Goal: Check status: Check status

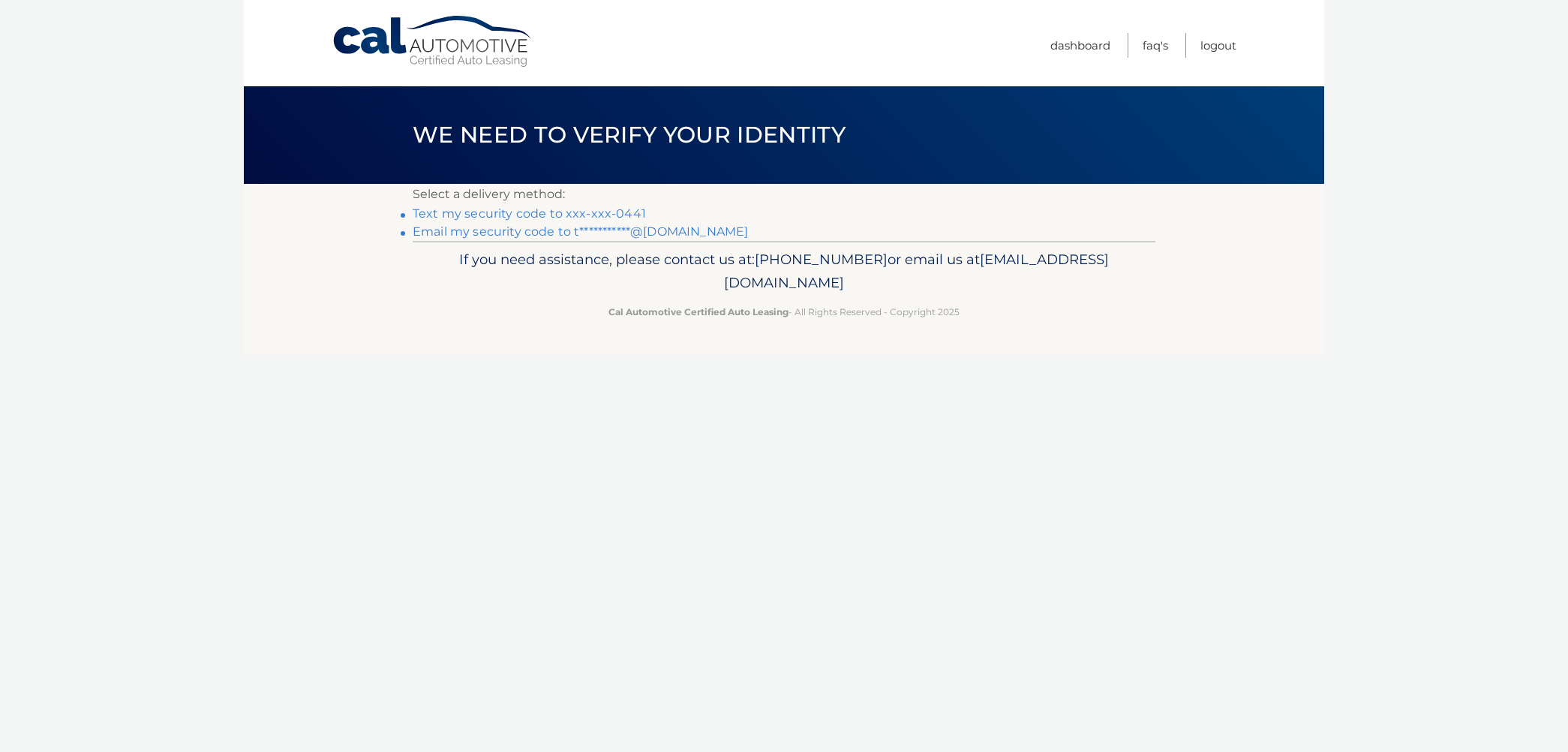
click at [598, 210] on link "Text my security code to xxx-xxx-0441" at bounding box center [530, 213] width 234 height 14
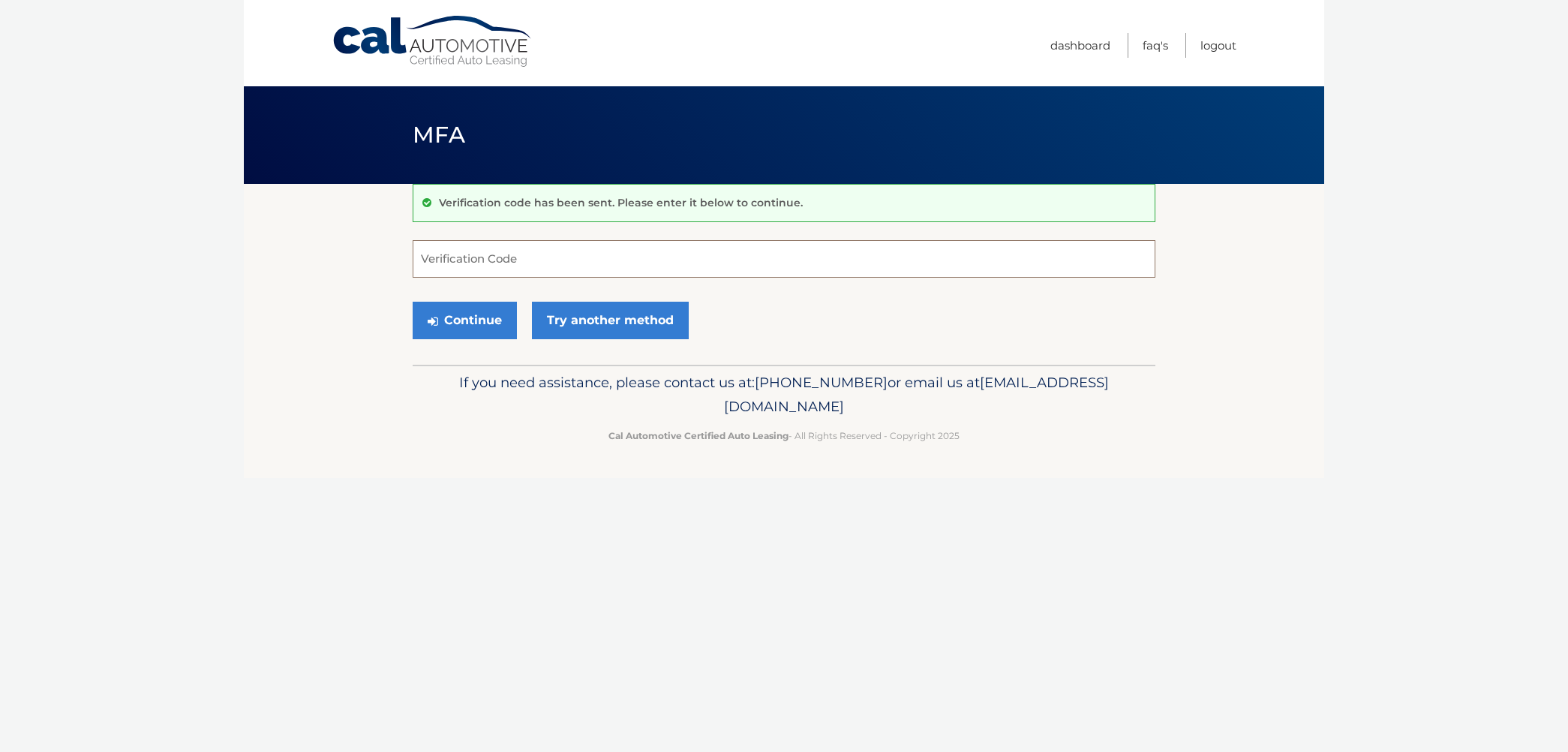
click at [495, 262] on input "Verification Code" at bounding box center [784, 259] width 743 height 38
type input "150393"
click at [465, 320] on button "Continue" at bounding box center [465, 321] width 104 height 38
click at [454, 322] on button "Continue" at bounding box center [465, 321] width 104 height 38
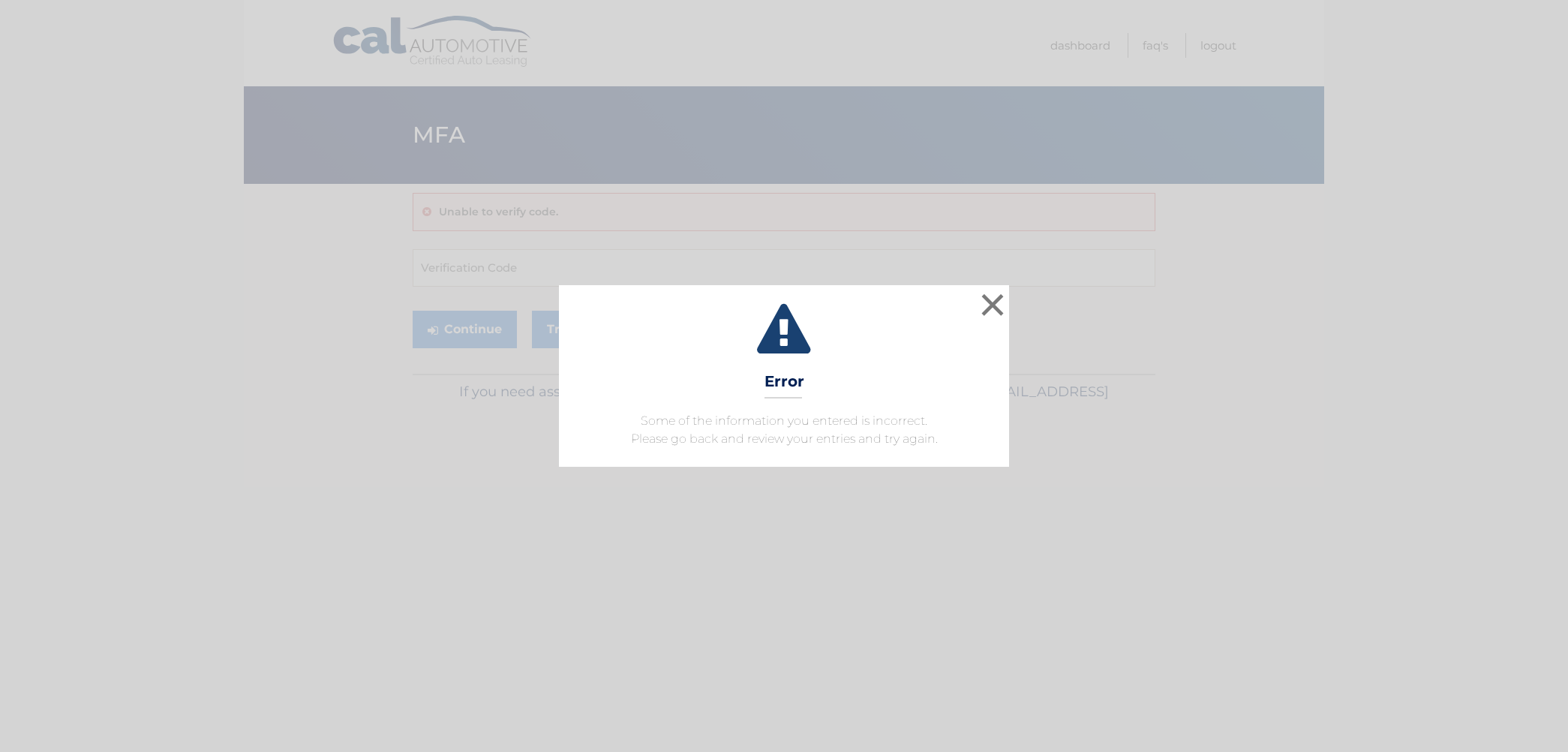
click at [992, 302] on button "×" at bounding box center [992, 304] width 30 height 30
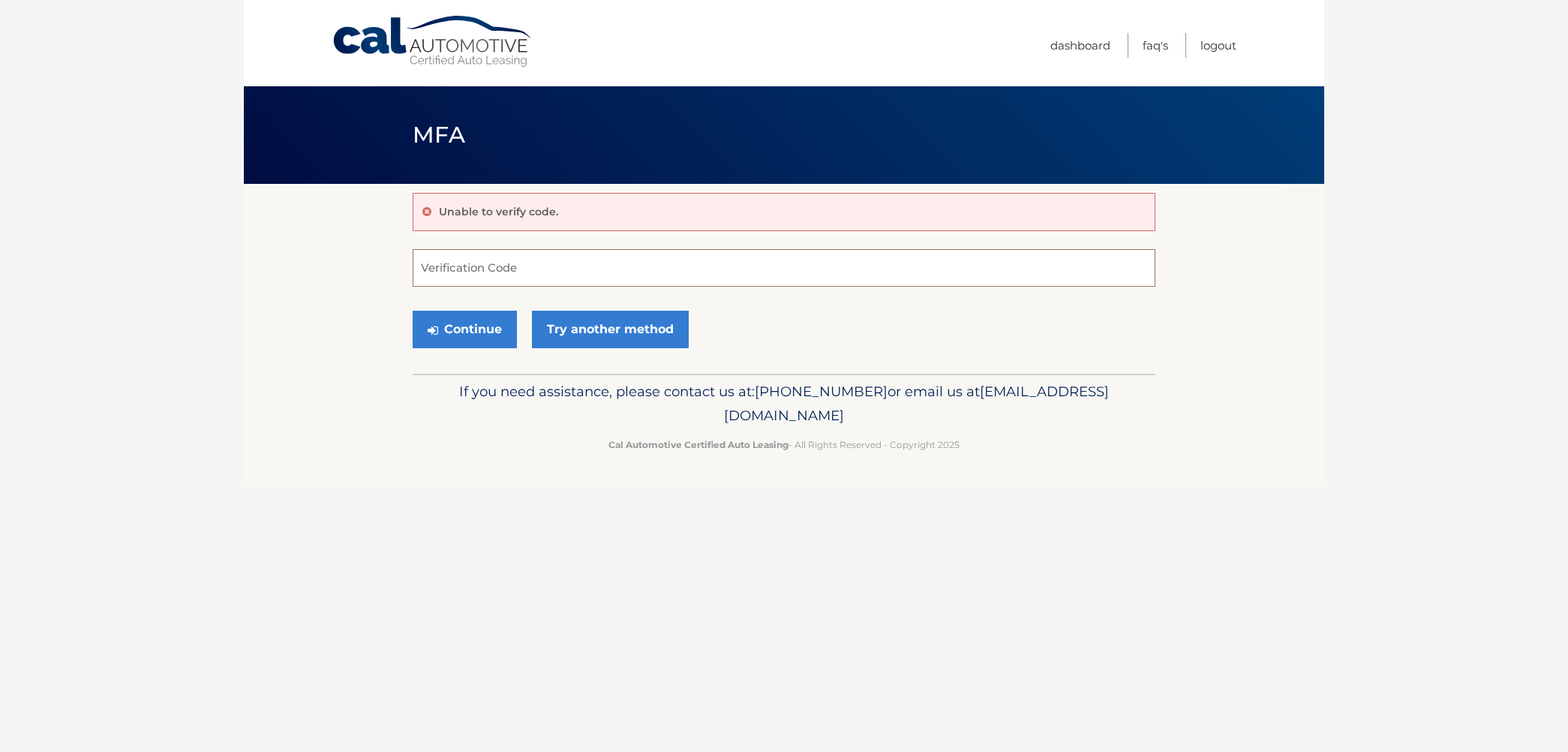
click at [462, 259] on input "Verification Code" at bounding box center [784, 268] width 743 height 38
click at [584, 338] on link "Try another method" at bounding box center [610, 330] width 157 height 38
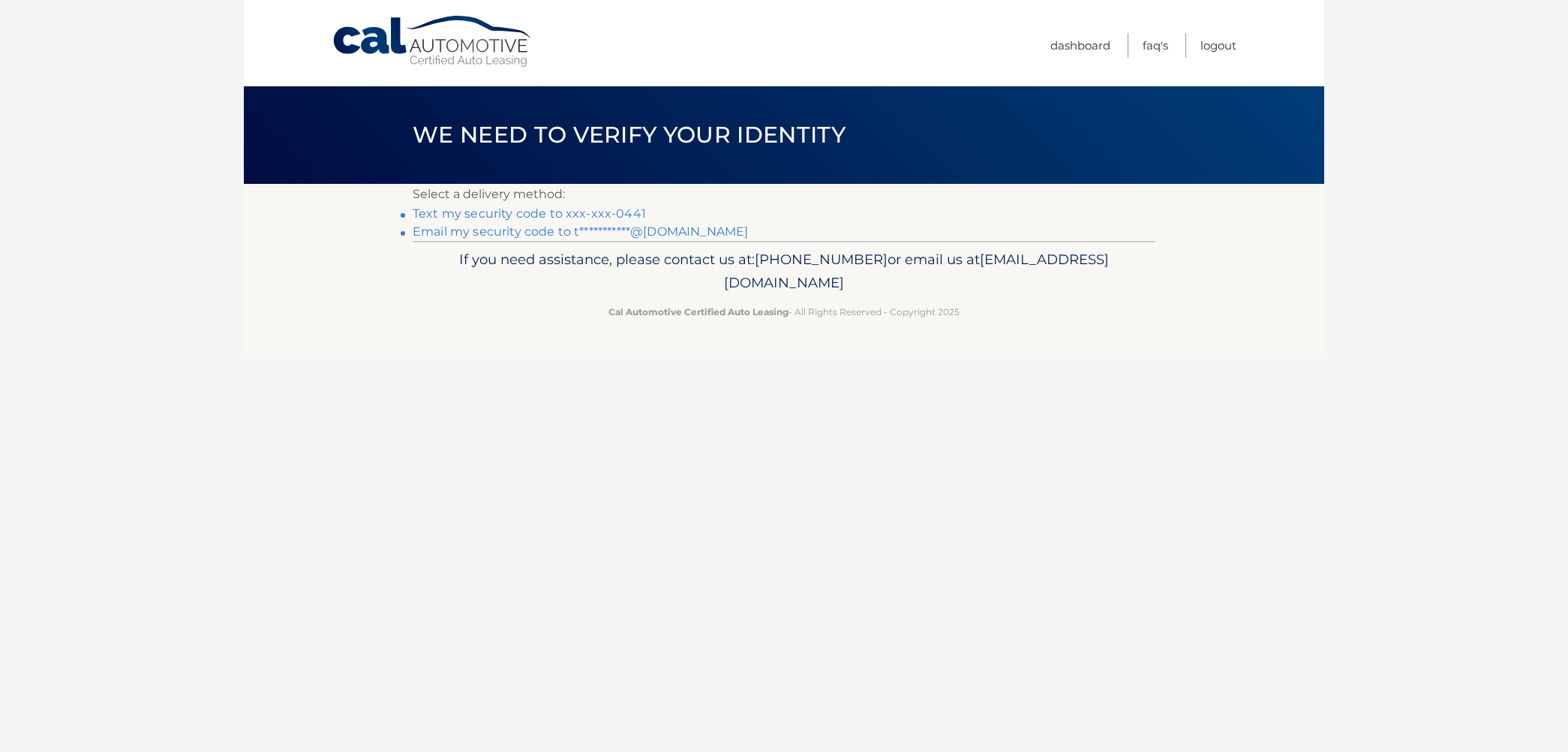
click at [475, 213] on link "Text my security code to xxx-xxx-0441" at bounding box center [530, 213] width 234 height 14
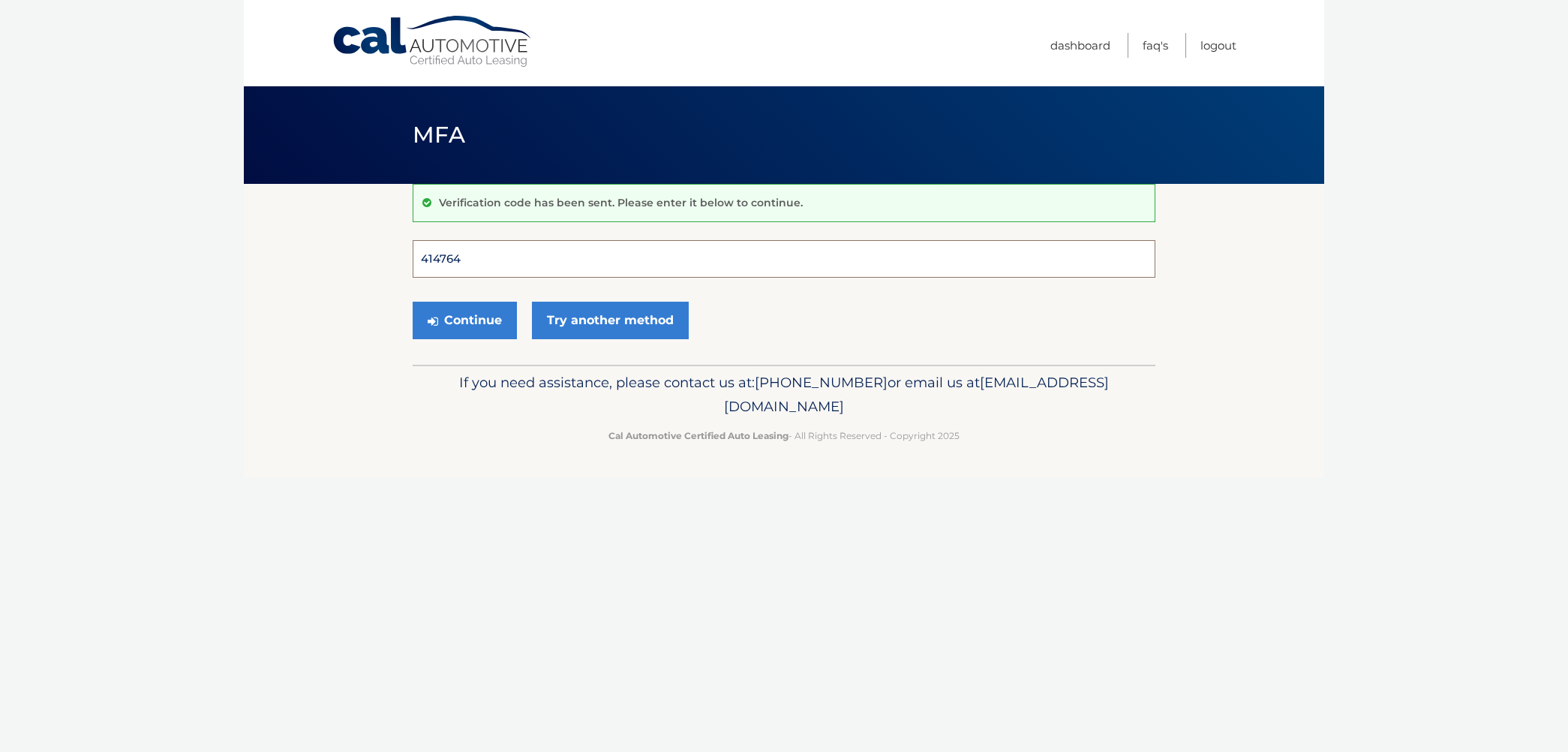
type input "414764"
click at [465, 320] on button "Continue" at bounding box center [465, 321] width 104 height 38
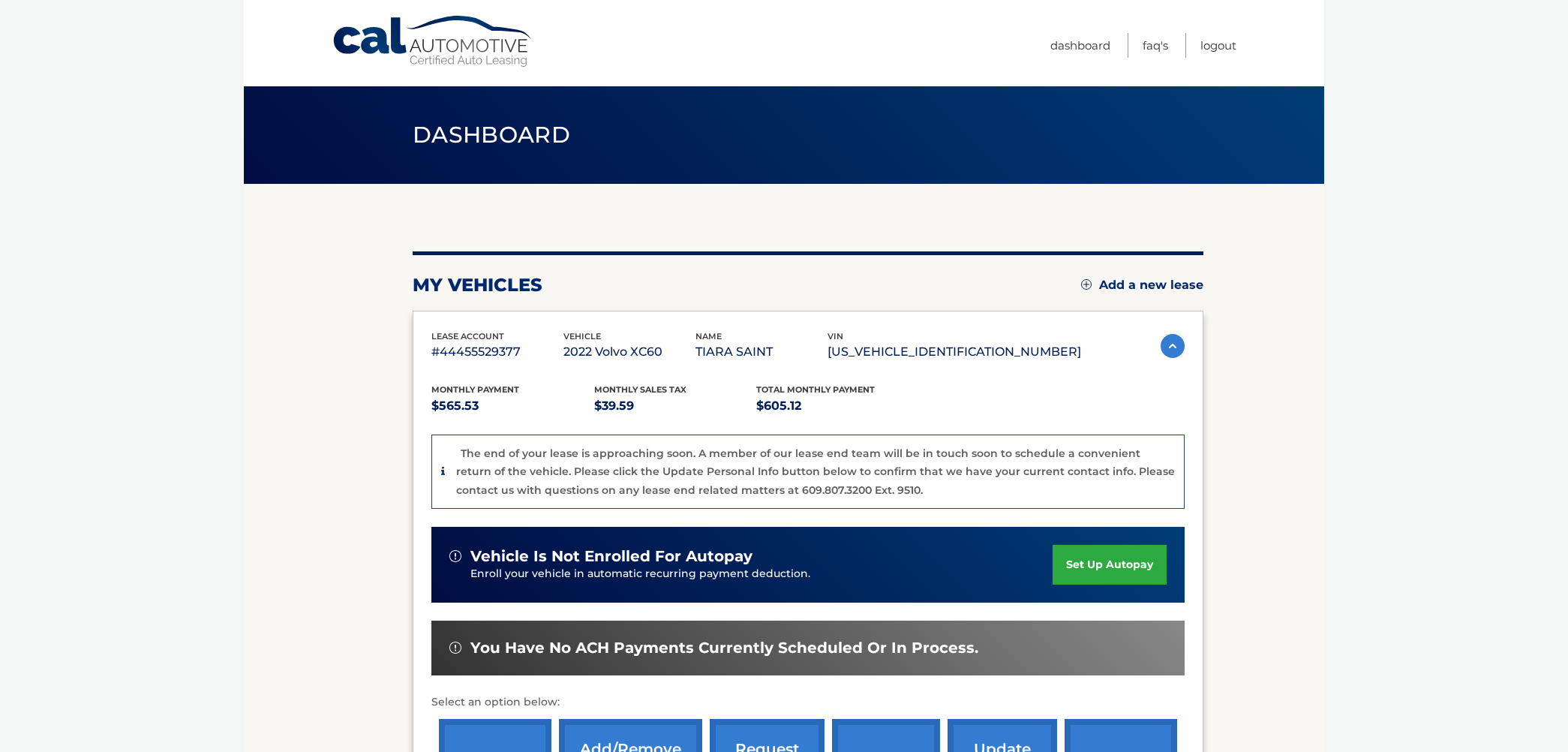
click at [476, 319] on div "lease account #44455529377 vehicle 2022 Volvo XC60 name TIARA SAINT vin YV4L12D…" at bounding box center [808, 559] width 791 height 498
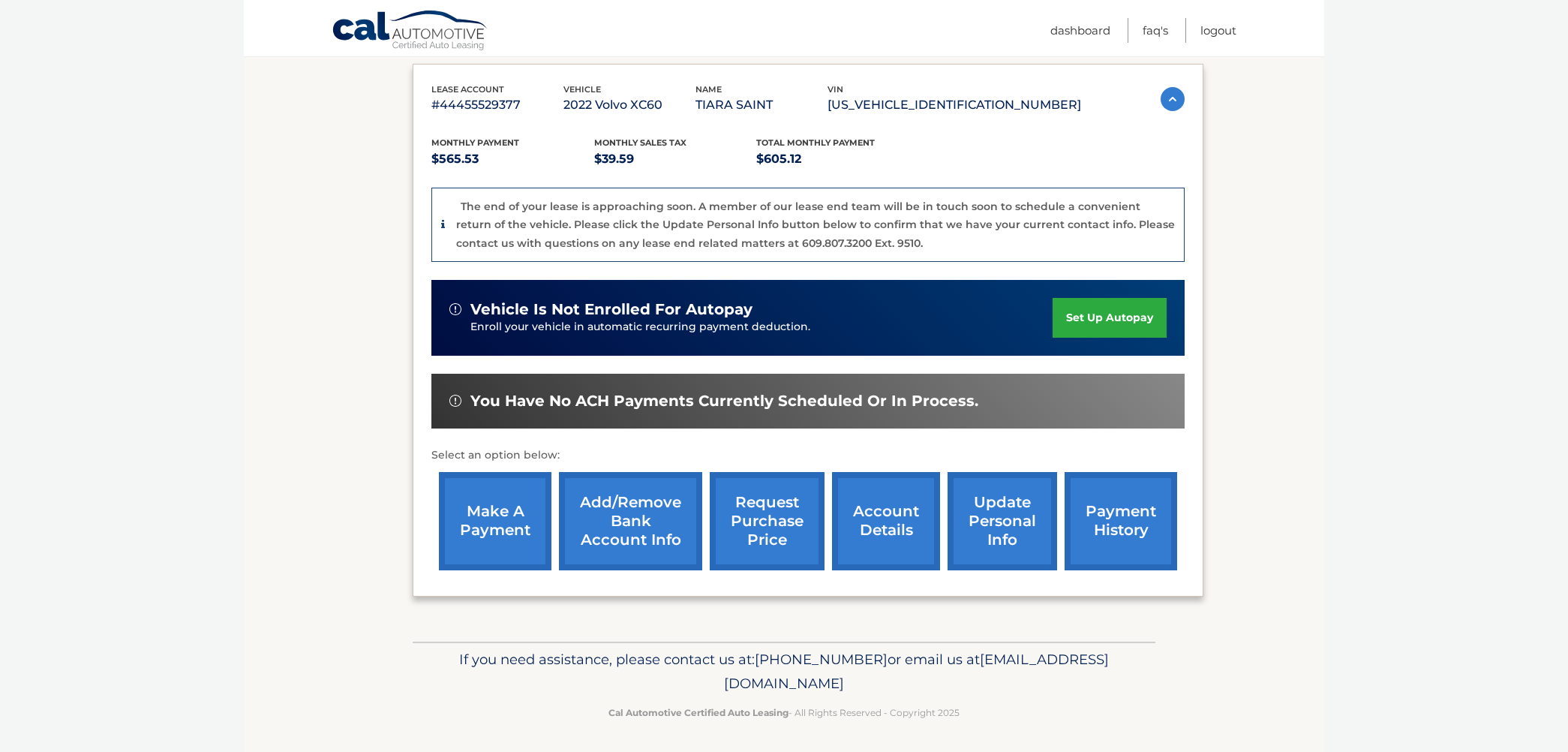
scroll to position [245, 0]
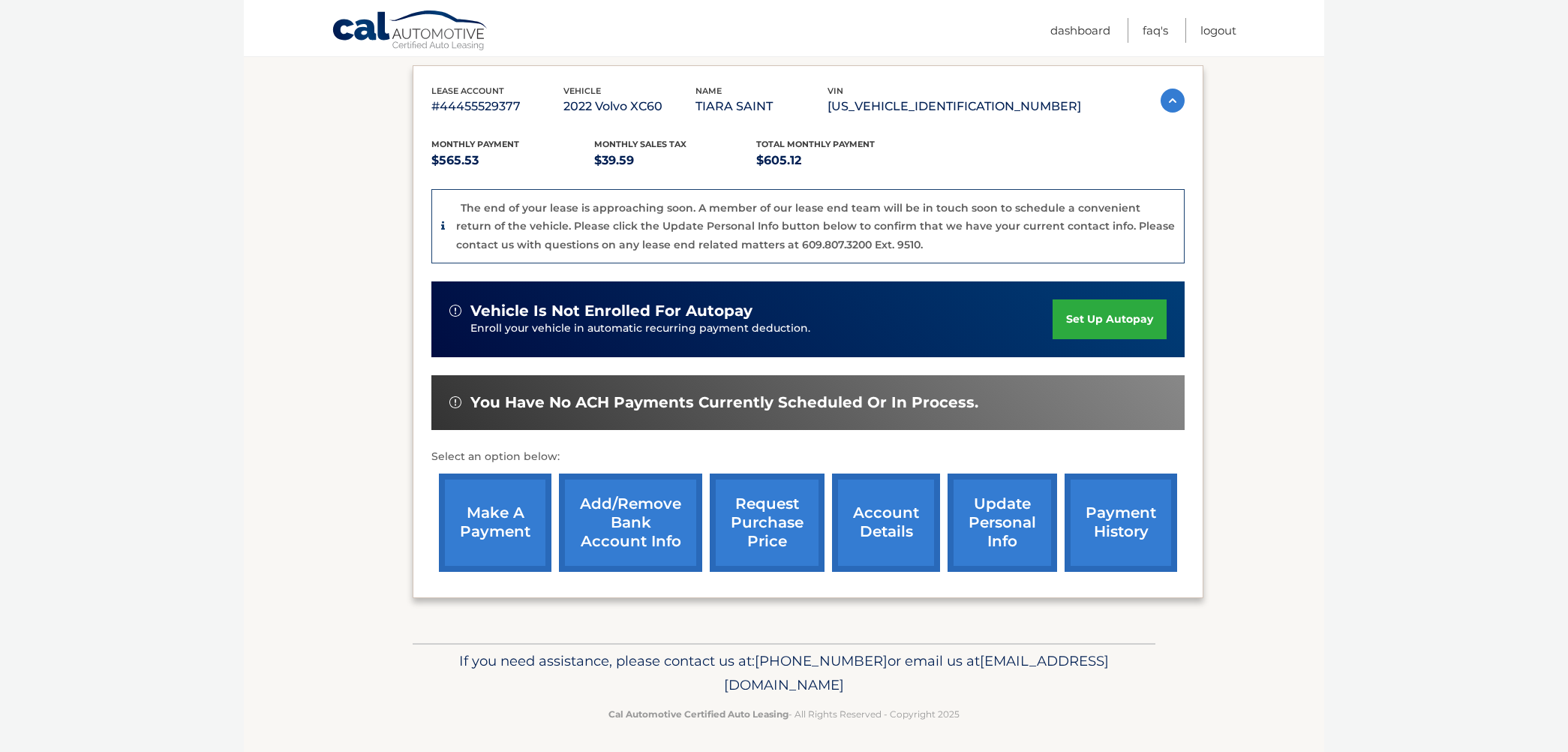
click at [887, 525] on link "account details" at bounding box center [886, 523] width 108 height 99
click at [874, 514] on link "account details" at bounding box center [886, 523] width 108 height 99
click at [881, 528] on link "account details" at bounding box center [886, 523] width 108 height 99
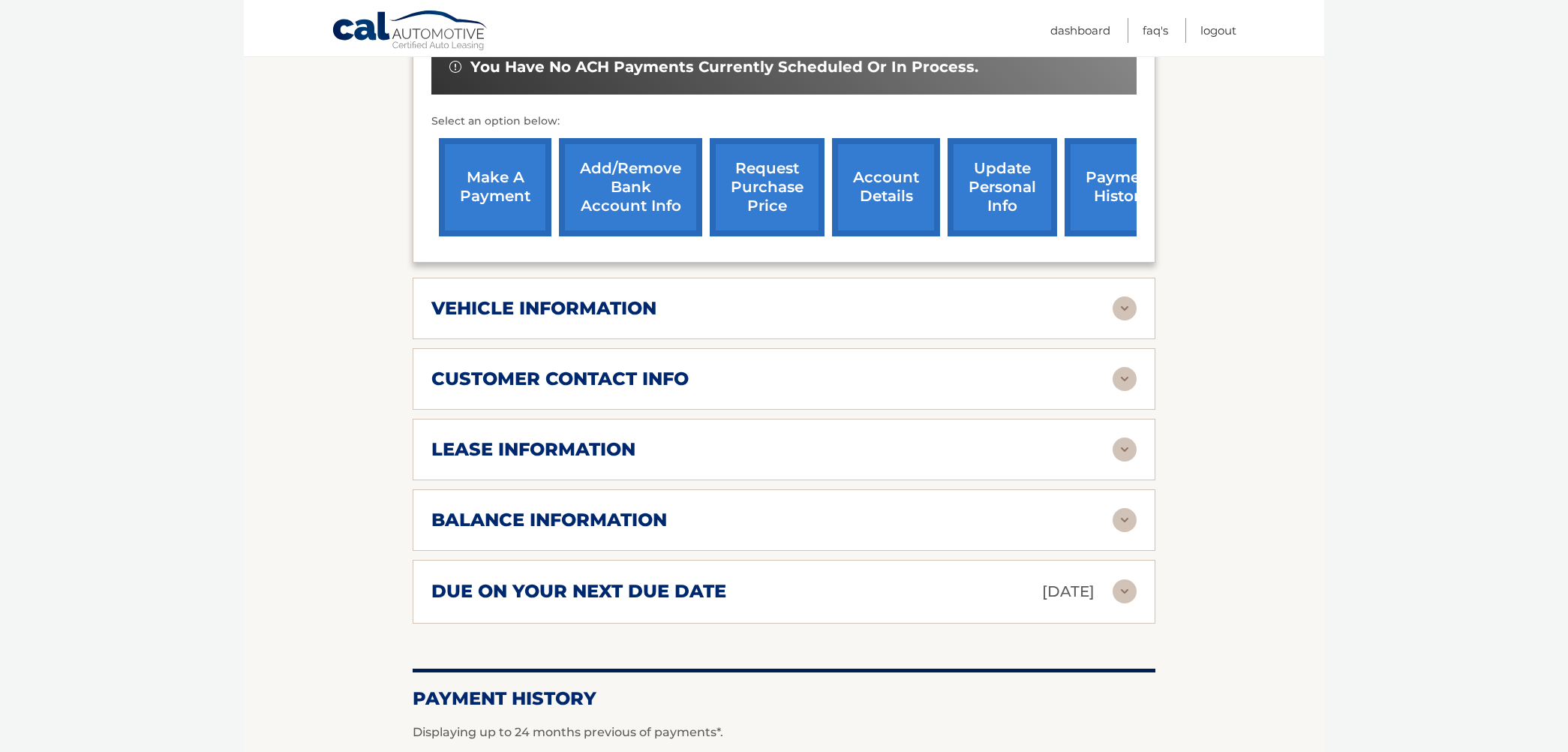
scroll to position [508, 0]
click at [709, 462] on div "lease information Contract Start Date [DATE] Term 39 Maturity Date [DATE] Start…" at bounding box center [784, 449] width 743 height 62
click at [1122, 445] on img at bounding box center [1124, 449] width 24 height 24
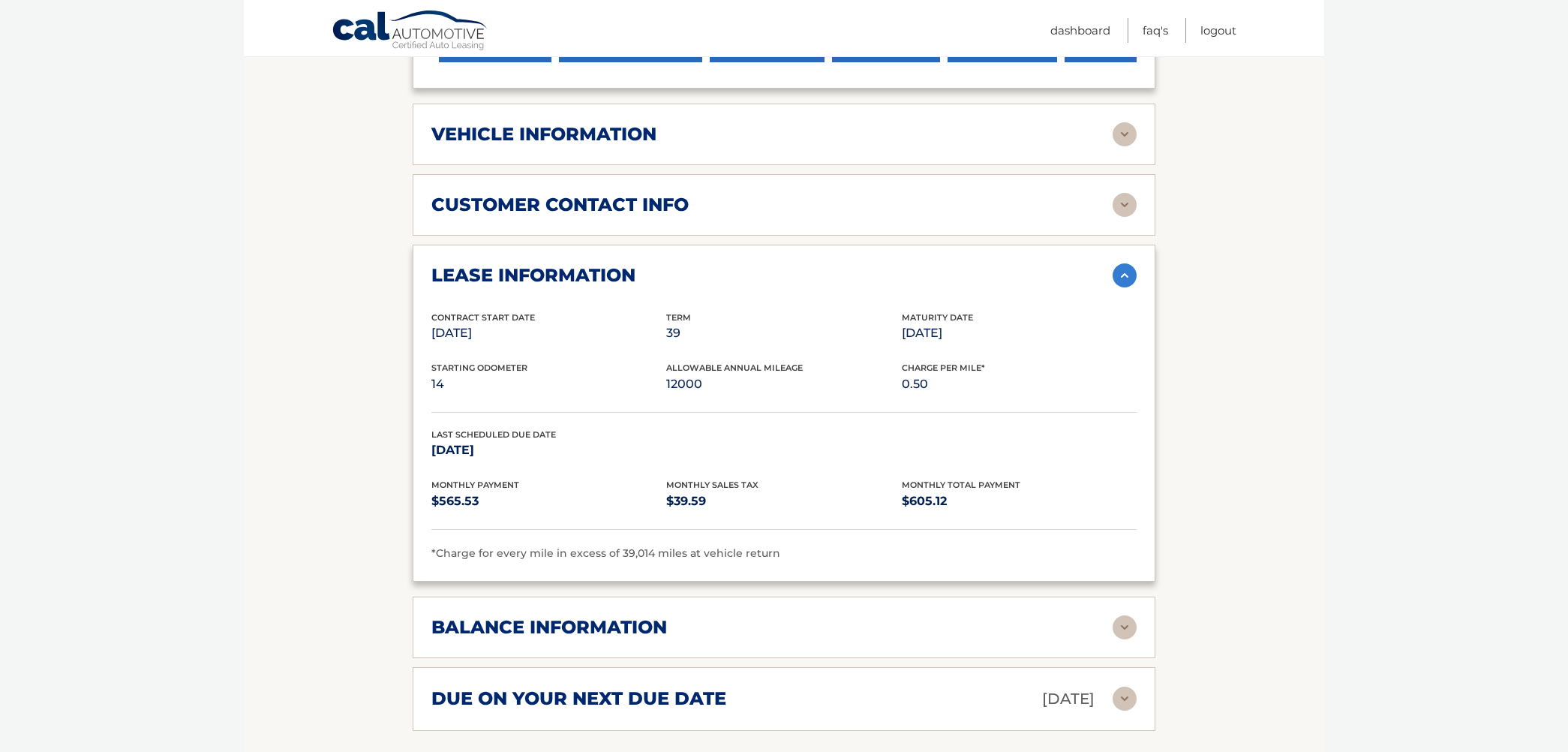
scroll to position [684, 0]
click at [1125, 271] on img at bounding box center [1124, 274] width 24 height 24
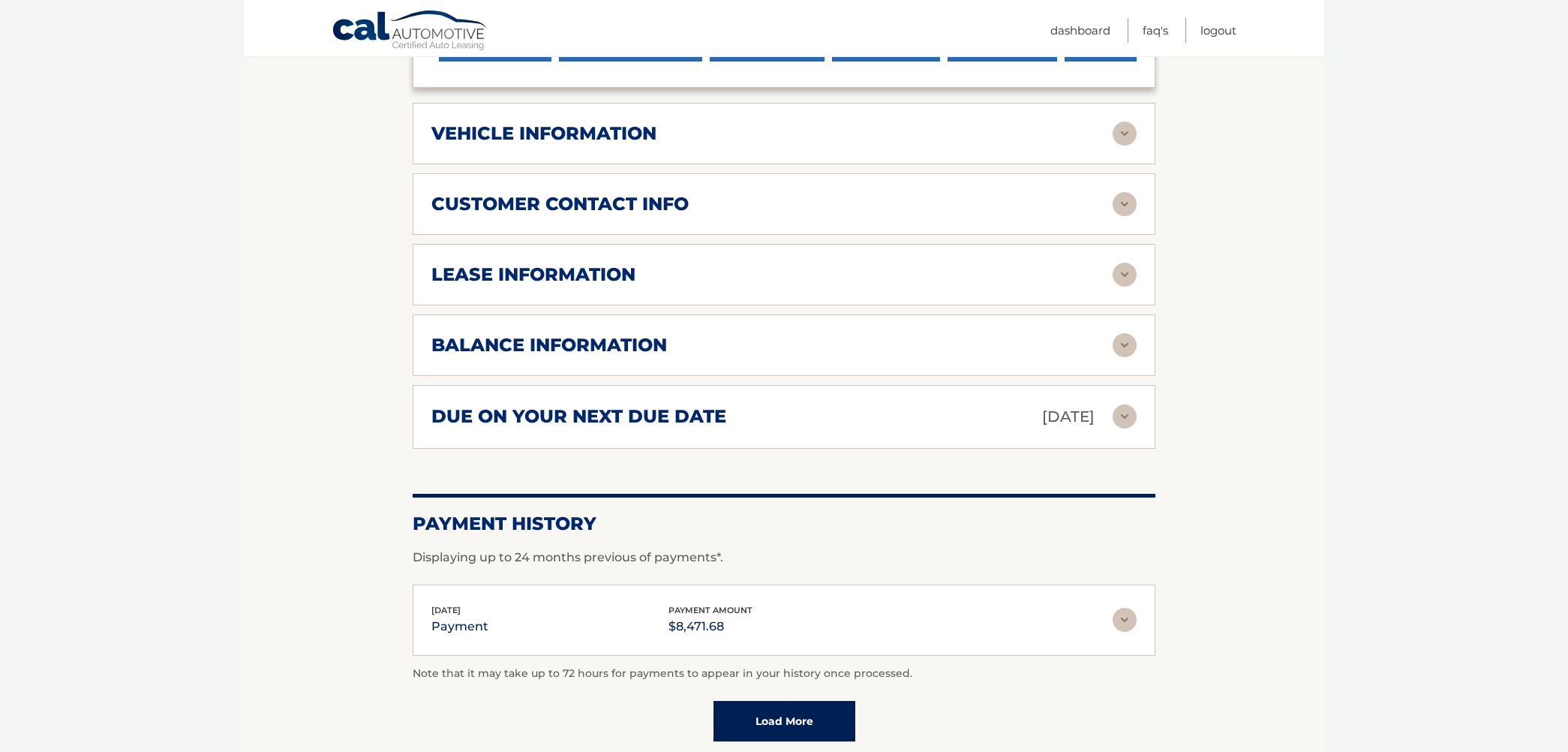
click at [1122, 340] on img at bounding box center [1124, 345] width 24 height 24
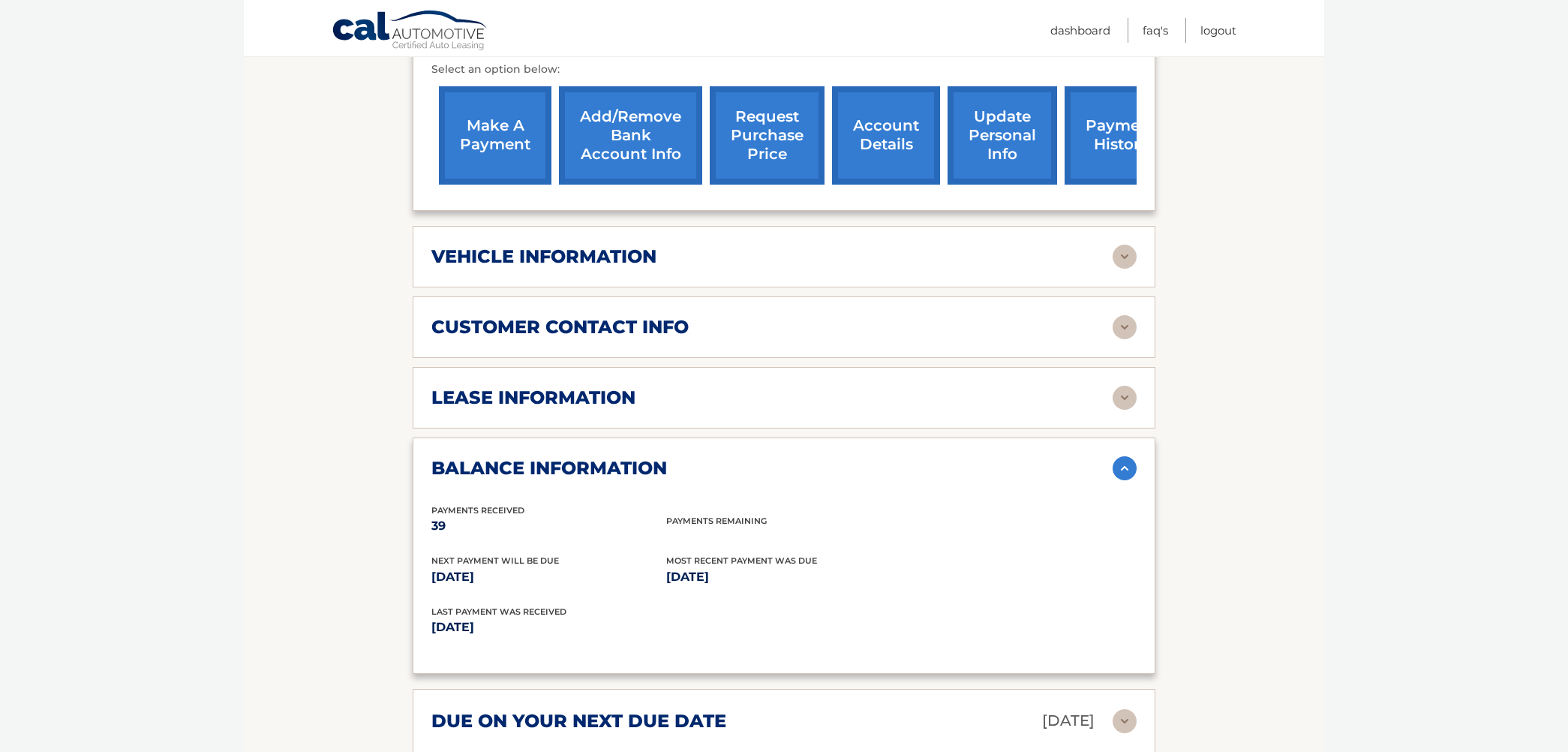
scroll to position [572, 0]
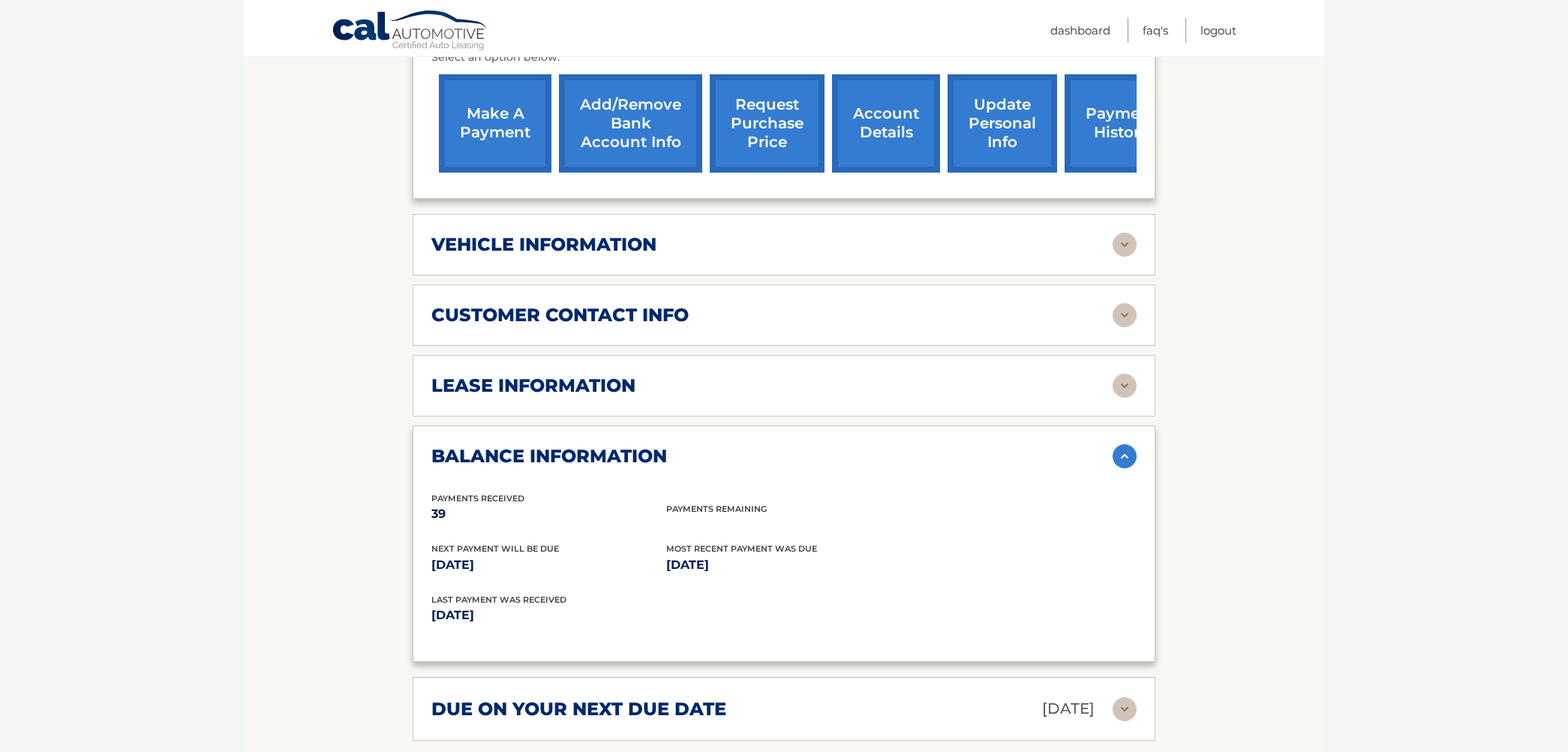
drag, startPoint x: 1124, startPoint y: 703, endPoint x: 945, endPoint y: 665, distance: 183.0
click at [1124, 702] on img at bounding box center [1124, 709] width 24 height 24
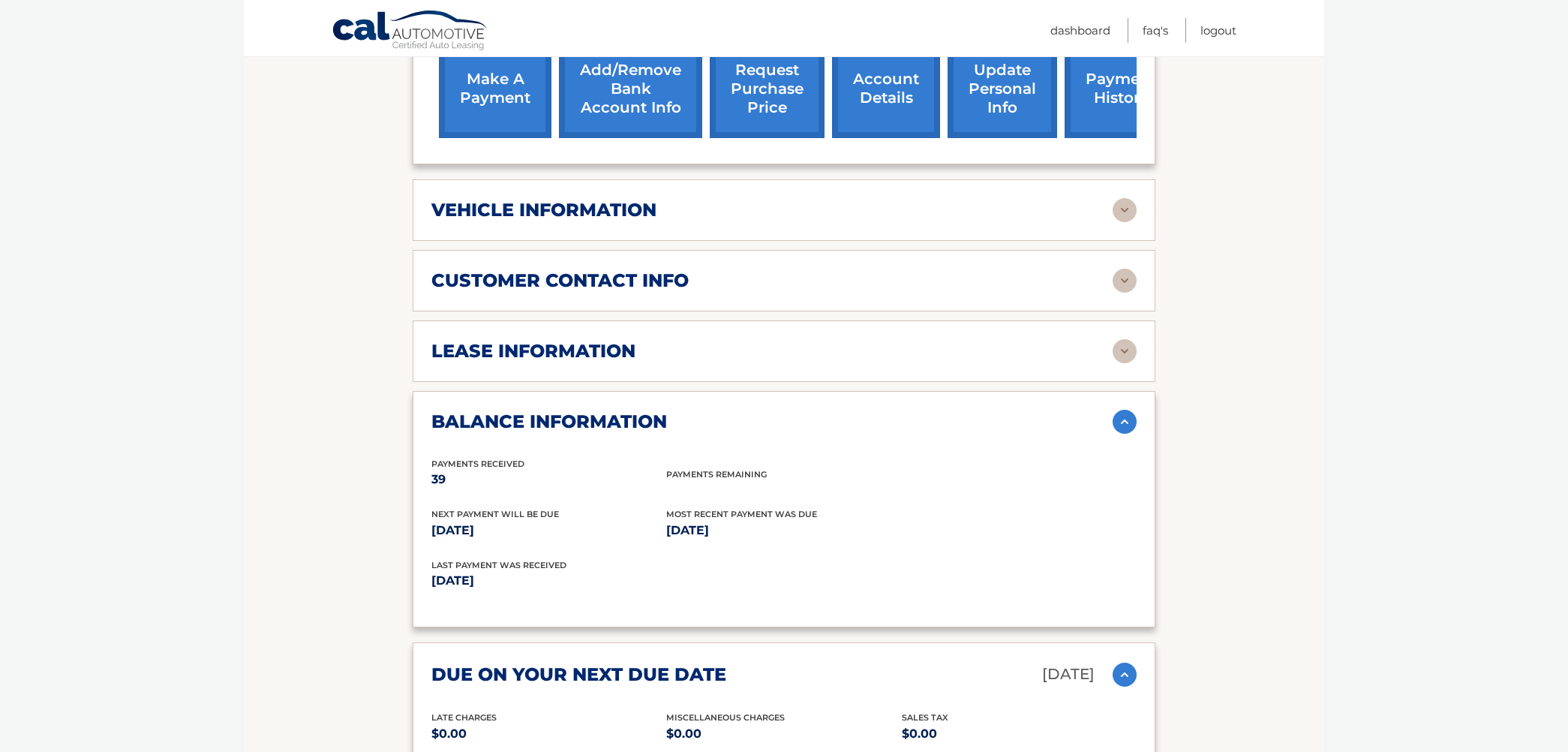
scroll to position [576, 0]
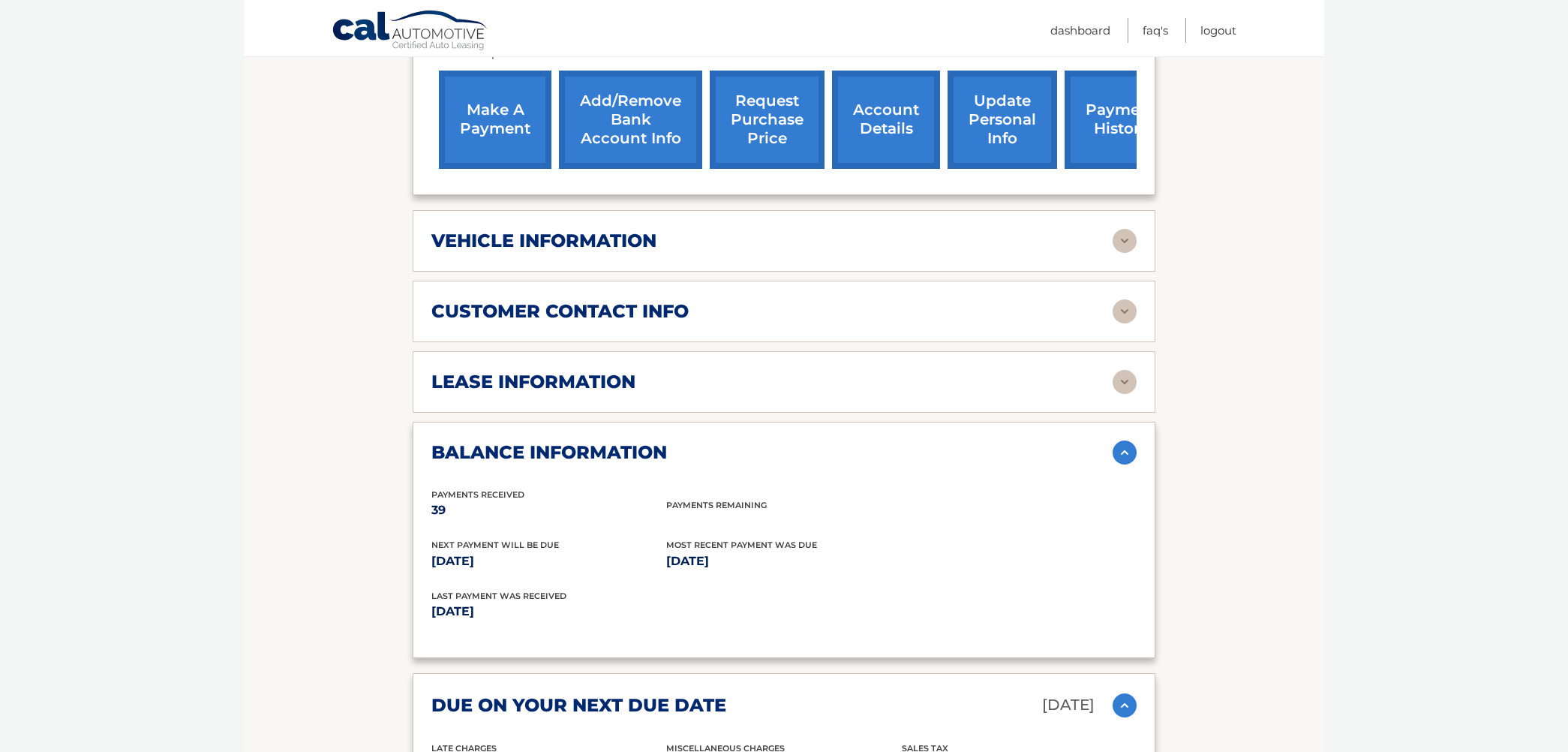
click at [1130, 307] on img at bounding box center [1124, 311] width 24 height 24
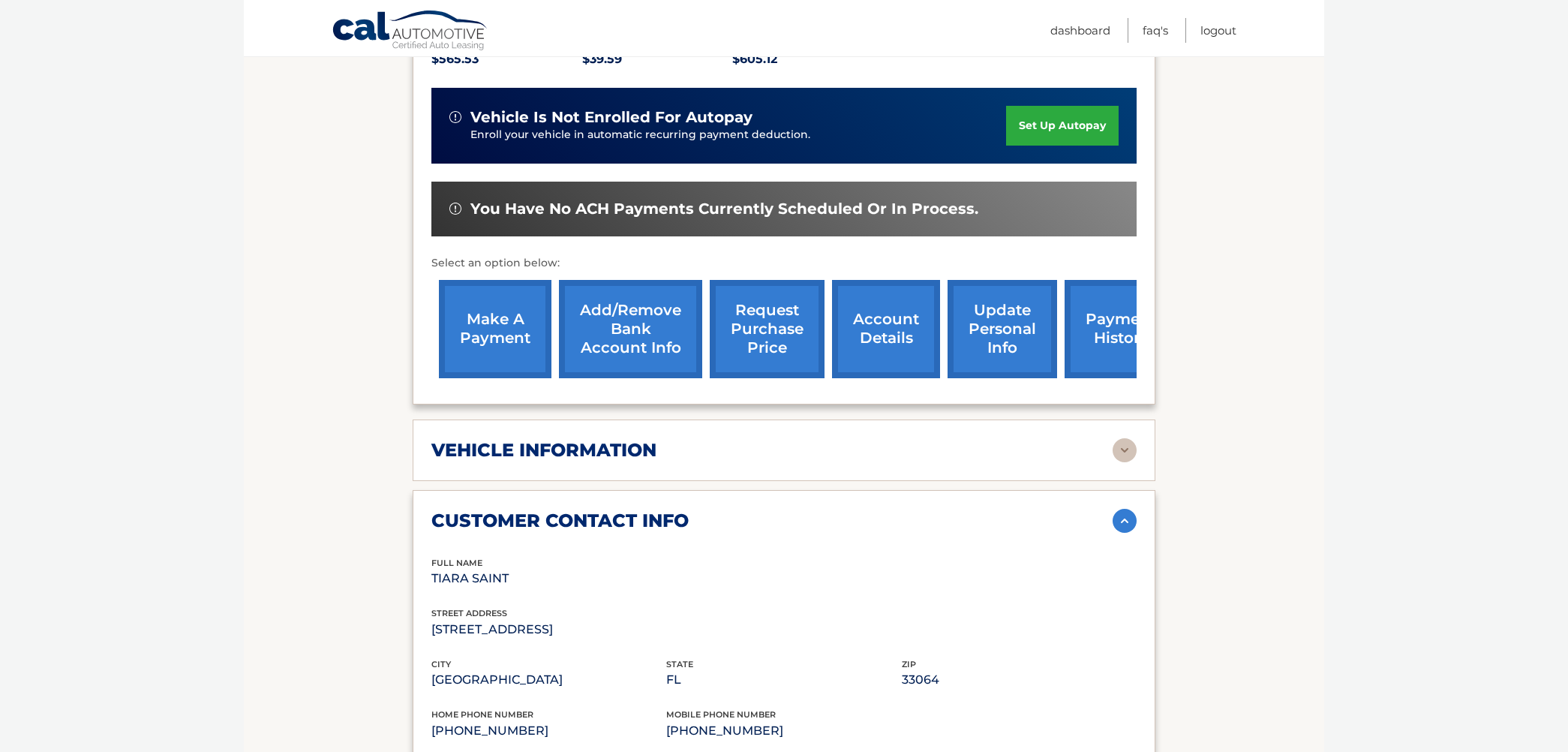
scroll to position [348, 0]
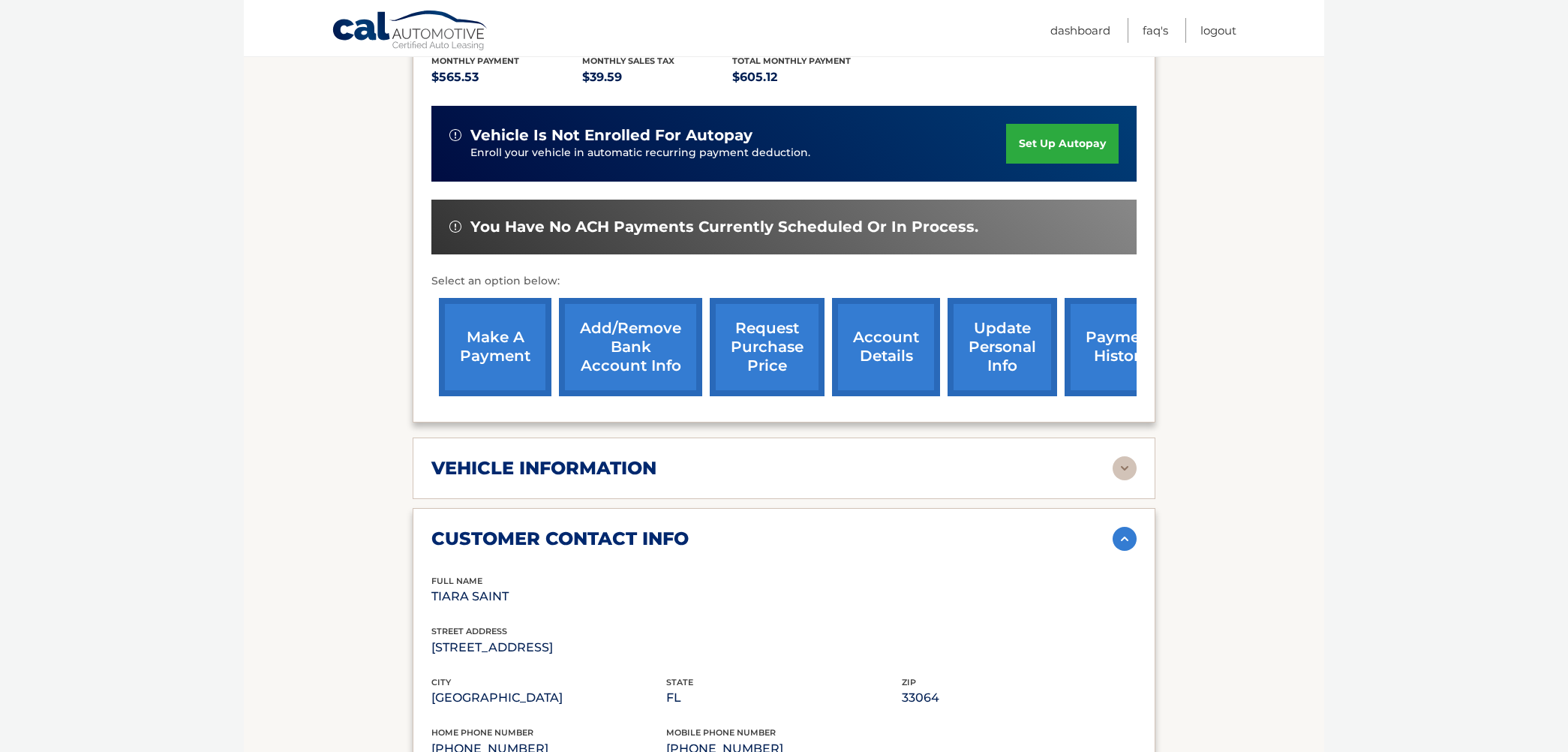
click at [1116, 467] on img at bounding box center [1124, 468] width 24 height 24
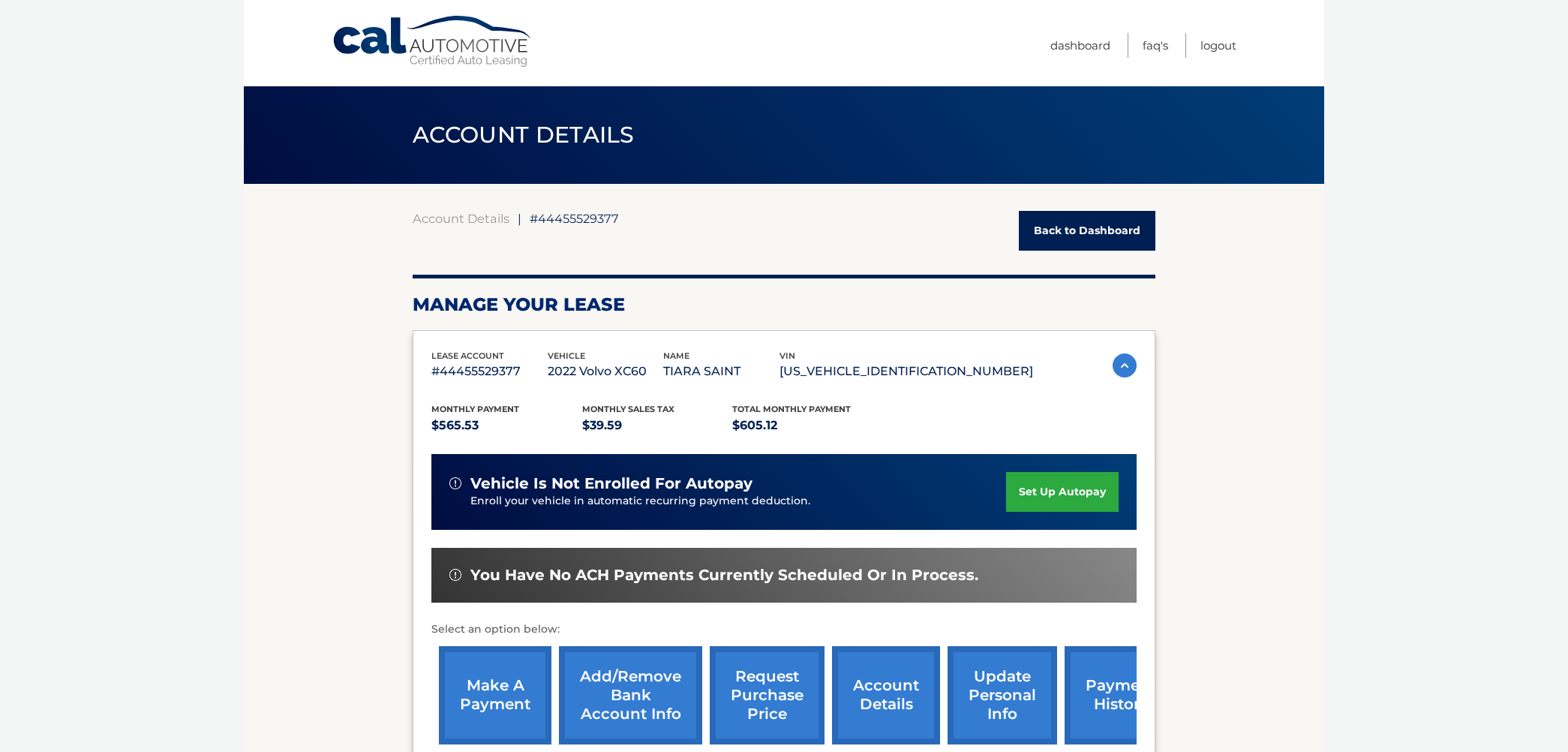
scroll to position [0, 0]
